Goal: Navigation & Orientation: Find specific page/section

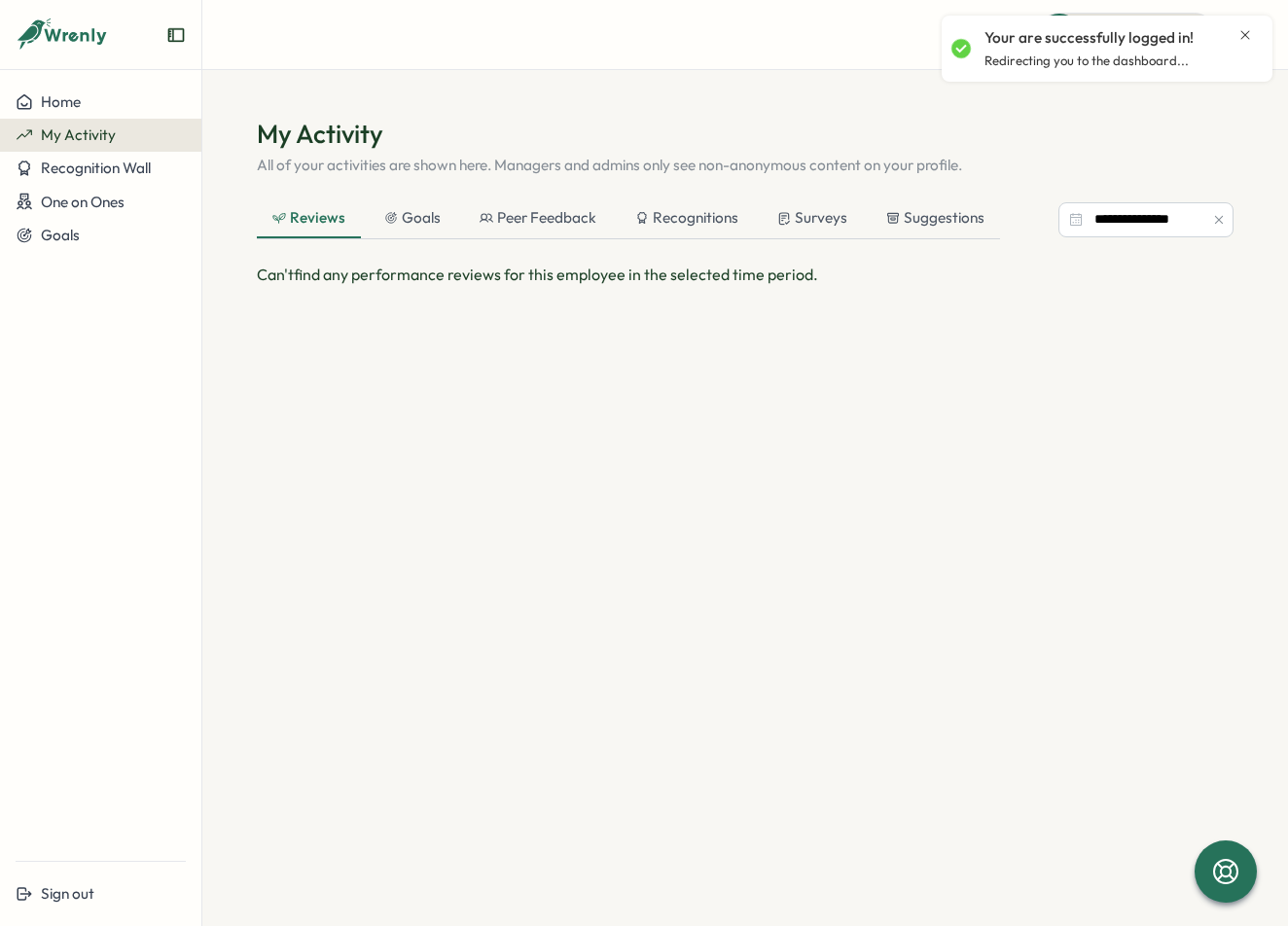
click at [692, 78] on section "**********" at bounding box center [745, 498] width 1085 height 856
click at [809, 213] on div "Surveys" at bounding box center [812, 218] width 70 height 22
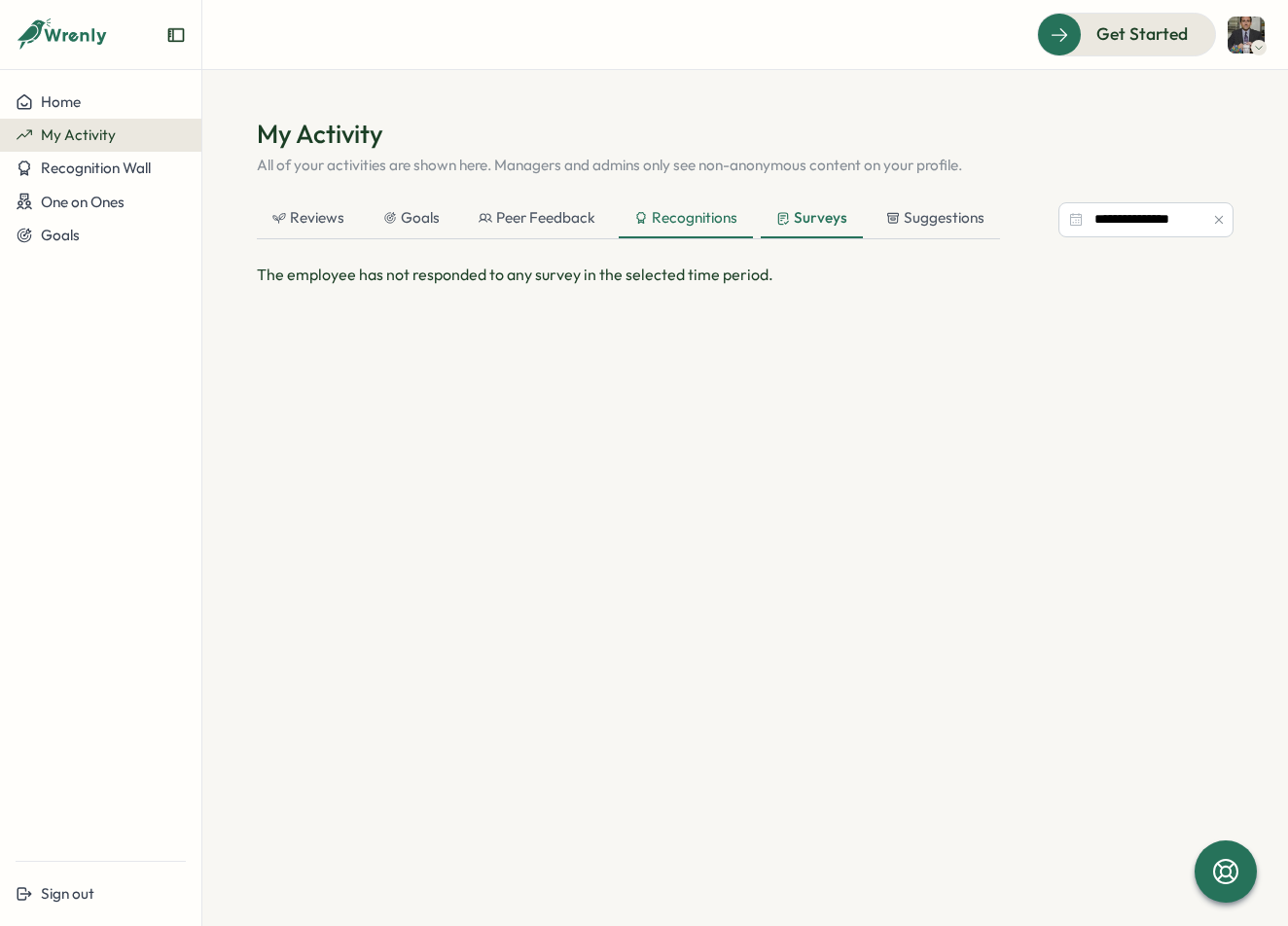
click at [708, 218] on div "Recognitions" at bounding box center [685, 218] width 104 height 22
click at [548, 210] on div "Peer Feedback" at bounding box center [537, 218] width 116 height 22
click at [411, 215] on div "Goals" at bounding box center [411, 218] width 56 height 22
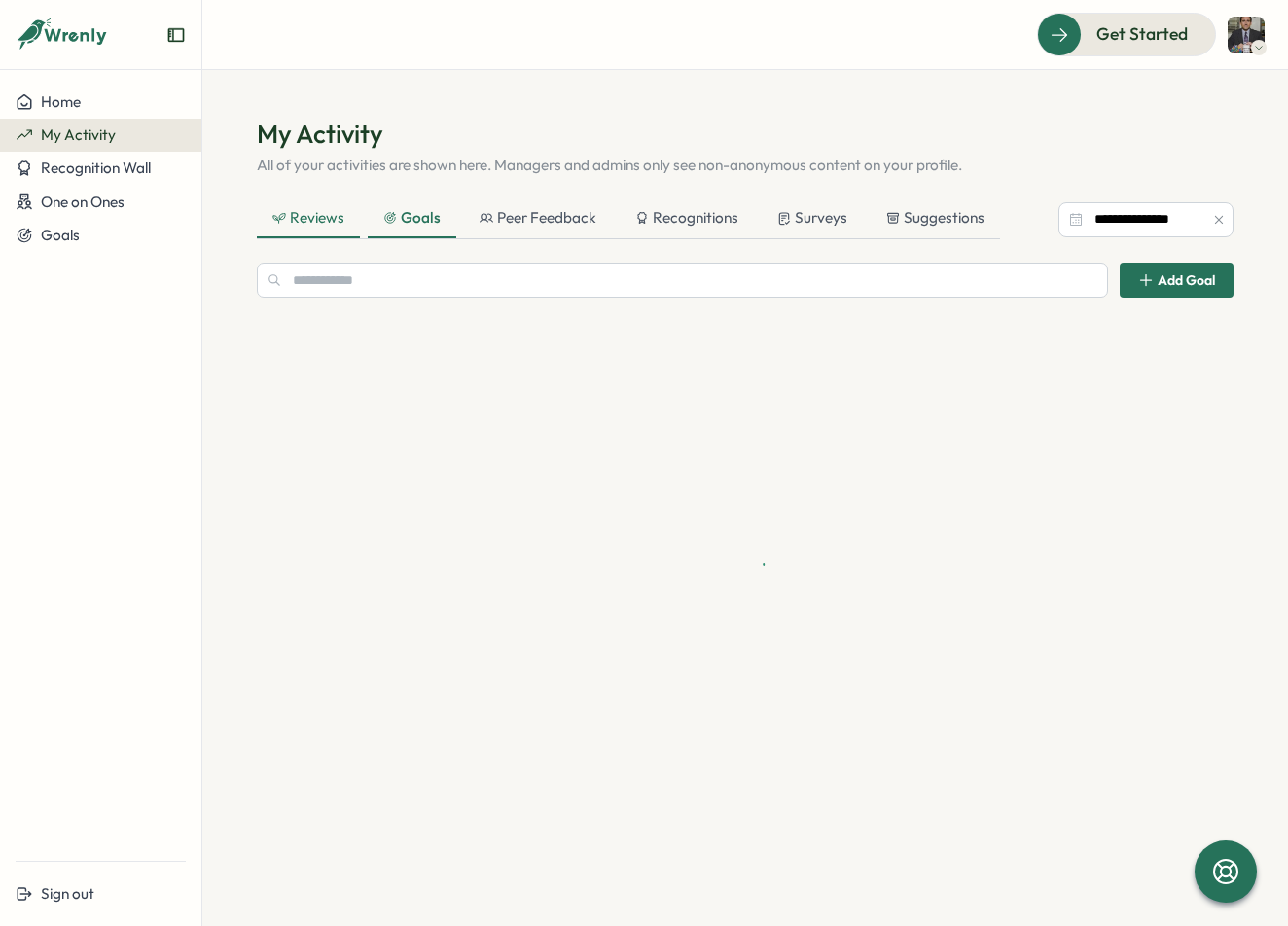
click at [311, 219] on div "Reviews" at bounding box center [308, 218] width 72 height 22
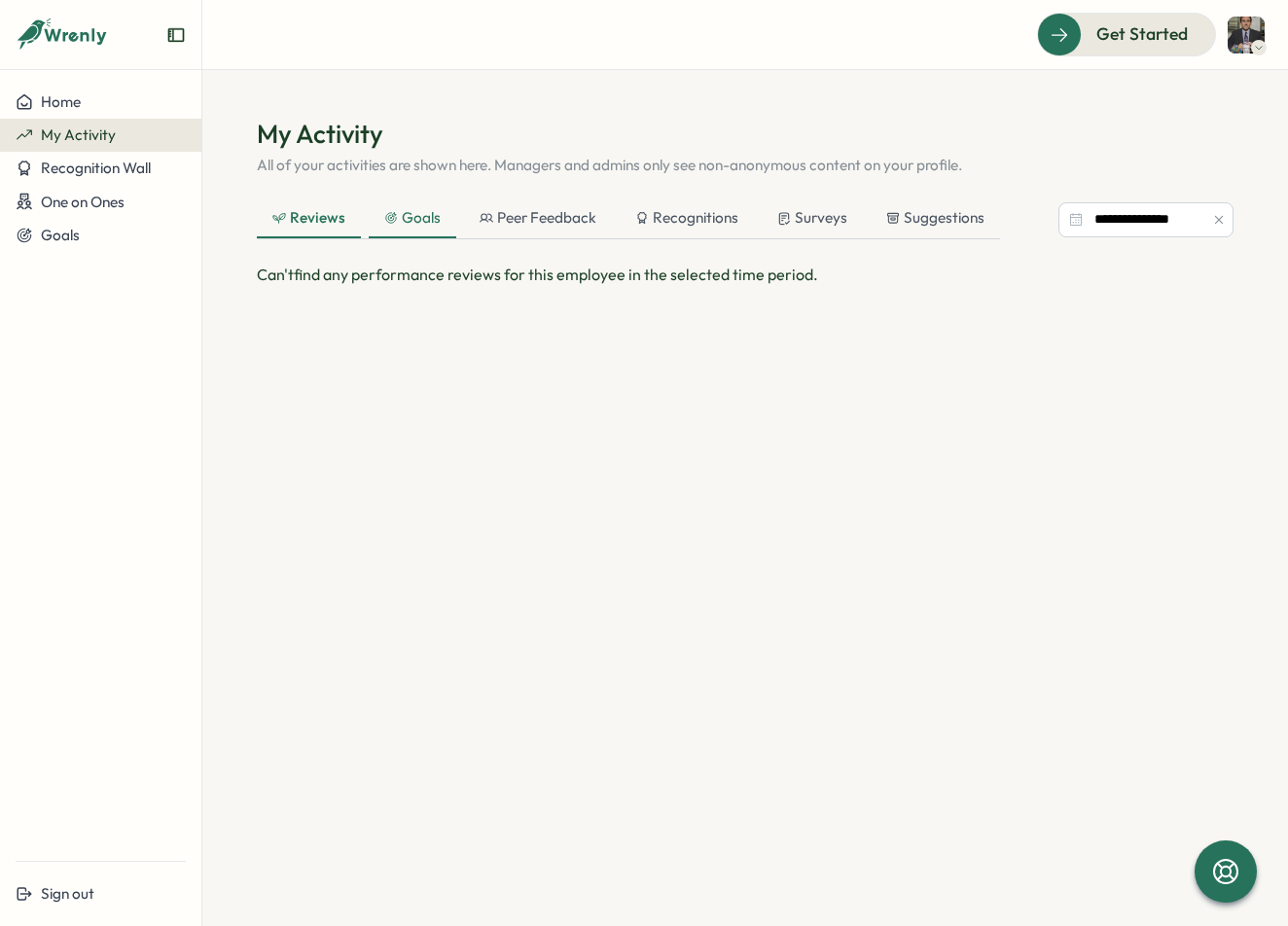
click at [400, 214] on div "Goals" at bounding box center [412, 218] width 56 height 22
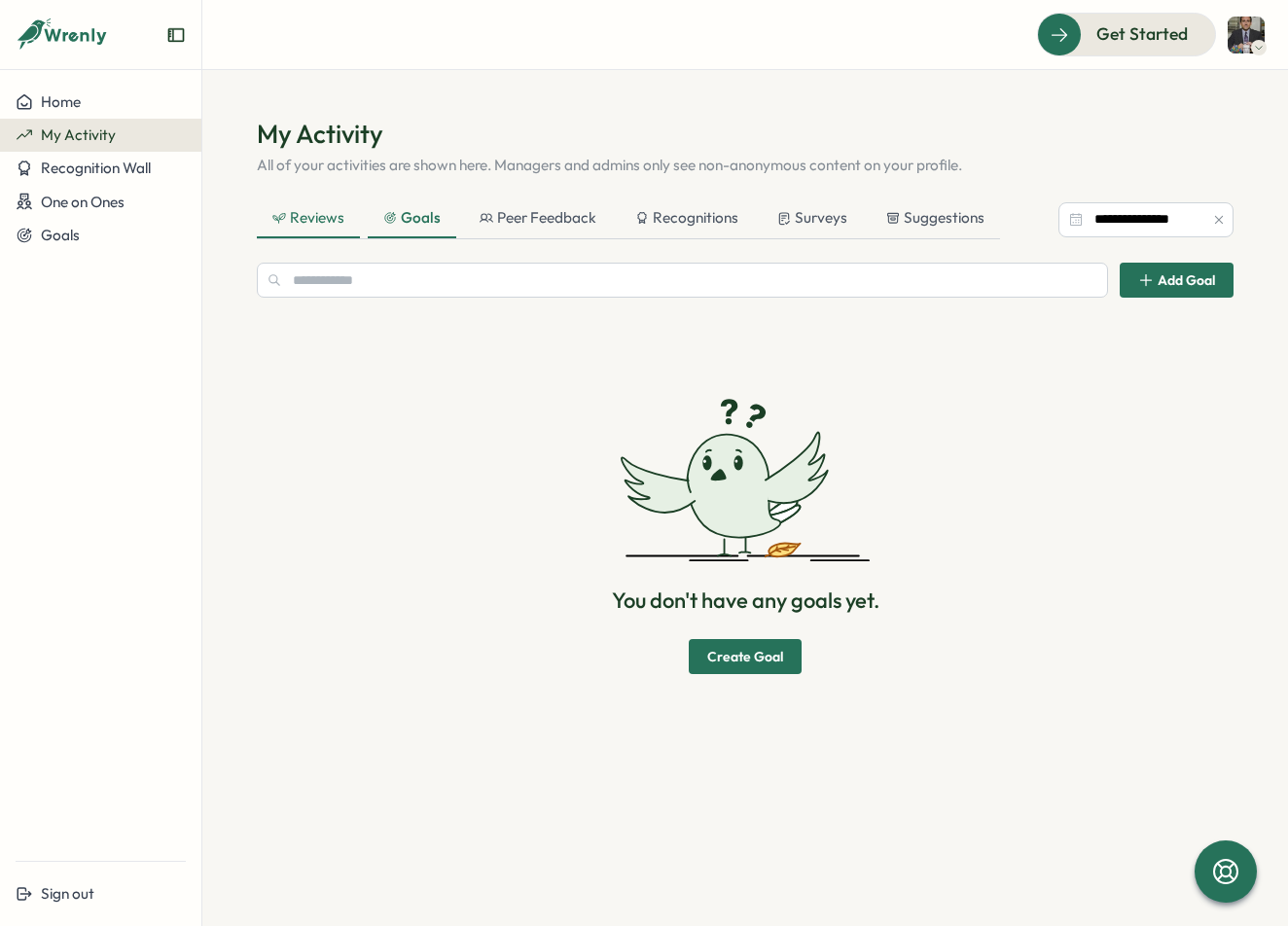
click at [312, 209] on div "Reviews" at bounding box center [308, 218] width 72 height 22
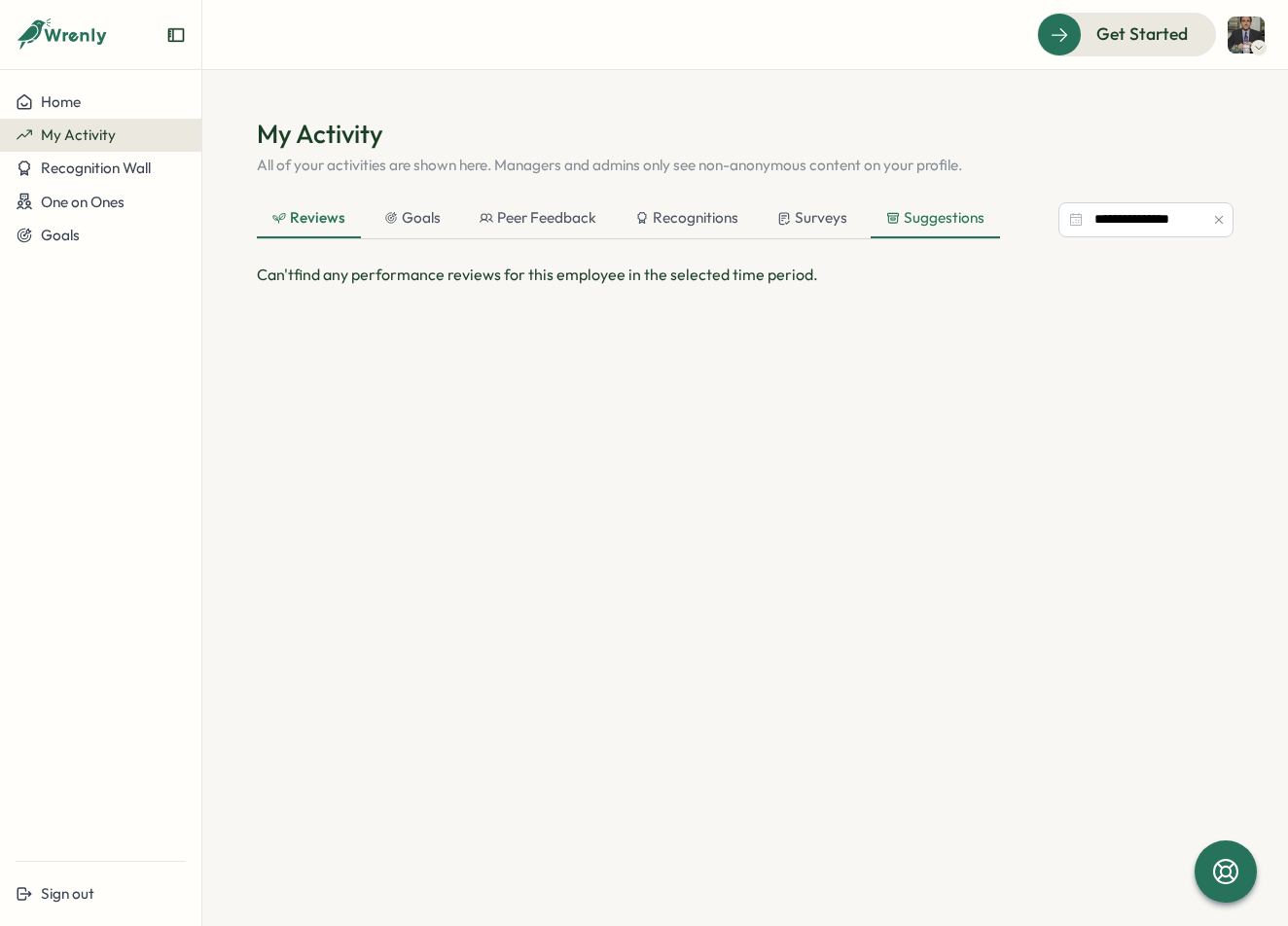
click at [931, 215] on div "Suggestions" at bounding box center [935, 218] width 99 height 22
click at [816, 217] on div "Surveys" at bounding box center [811, 218] width 70 height 22
